Goal: Information Seeking & Learning: Learn about a topic

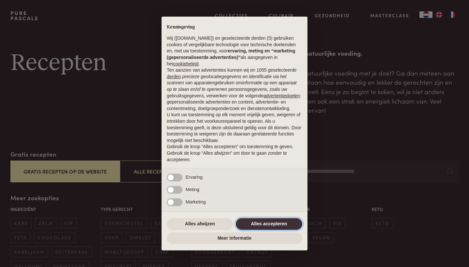
click at [265, 224] on button "Alles accepteren" at bounding box center [269, 224] width 66 height 12
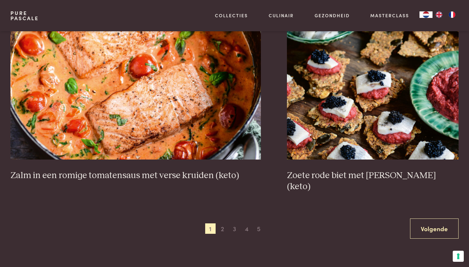
scroll to position [1200, 0]
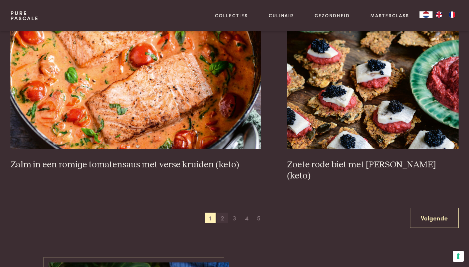
click at [223, 213] on span "2" at bounding box center [222, 218] width 10 height 10
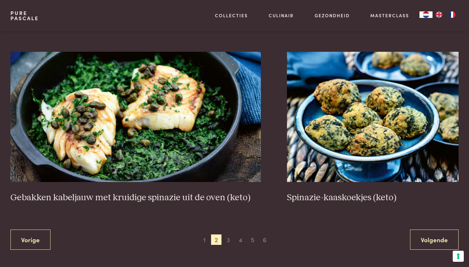
scroll to position [1179, 0]
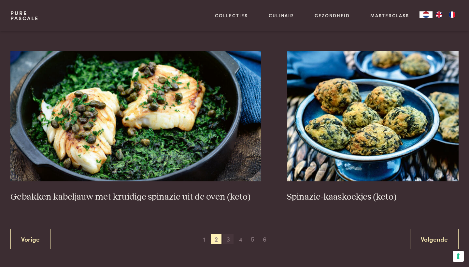
click at [228, 236] on span "3" at bounding box center [228, 239] width 10 height 10
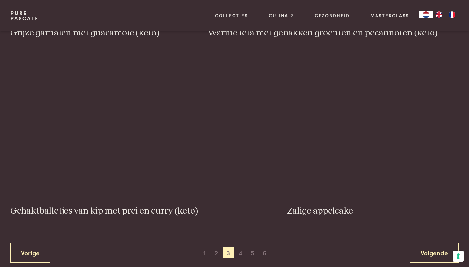
scroll to position [1190, 0]
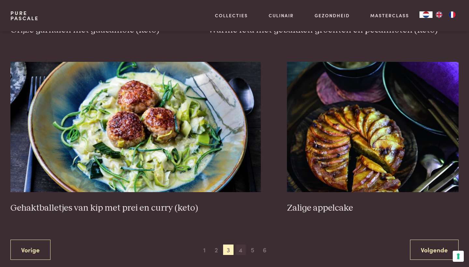
click at [242, 245] on span "4" at bounding box center [241, 250] width 10 height 10
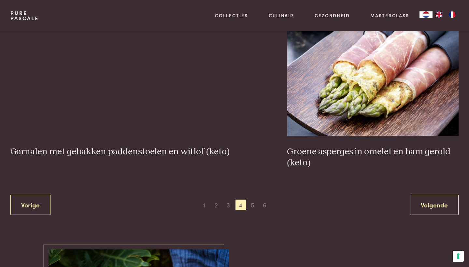
scroll to position [1214, 0]
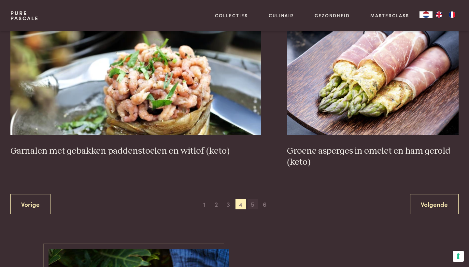
click at [254, 199] on span "5" at bounding box center [253, 204] width 10 height 10
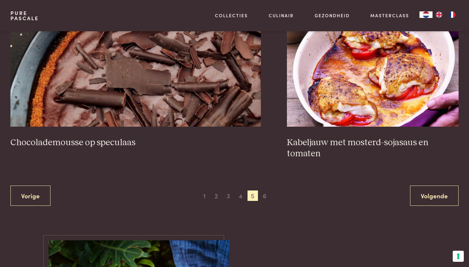
scroll to position [1283, 0]
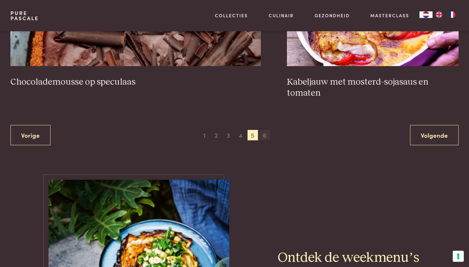
click at [266, 130] on span "6" at bounding box center [265, 135] width 10 height 10
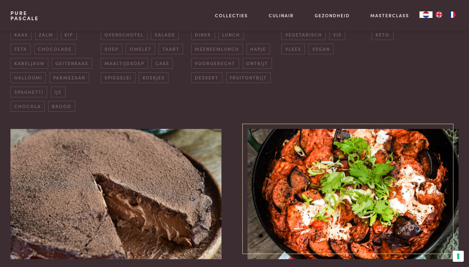
scroll to position [311, 0]
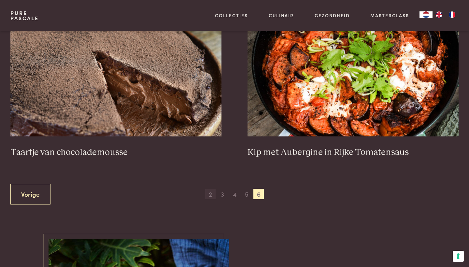
click at [208, 191] on span "2" at bounding box center [210, 194] width 10 height 10
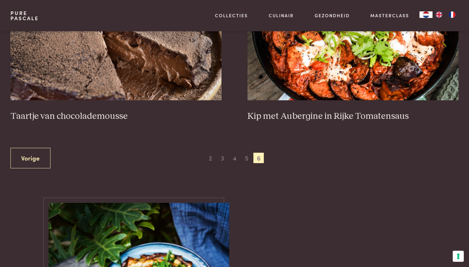
scroll to position [353, 0]
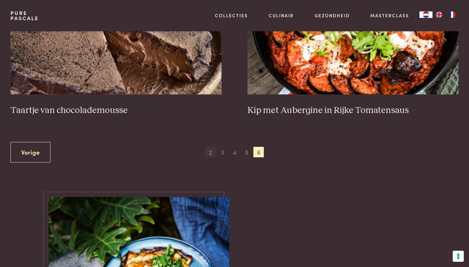
click at [211, 151] on span "2" at bounding box center [210, 152] width 10 height 10
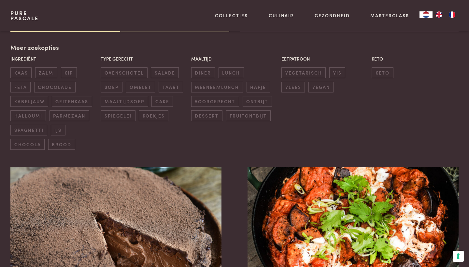
scroll to position [148, 0]
